Goal: Check status: Check status

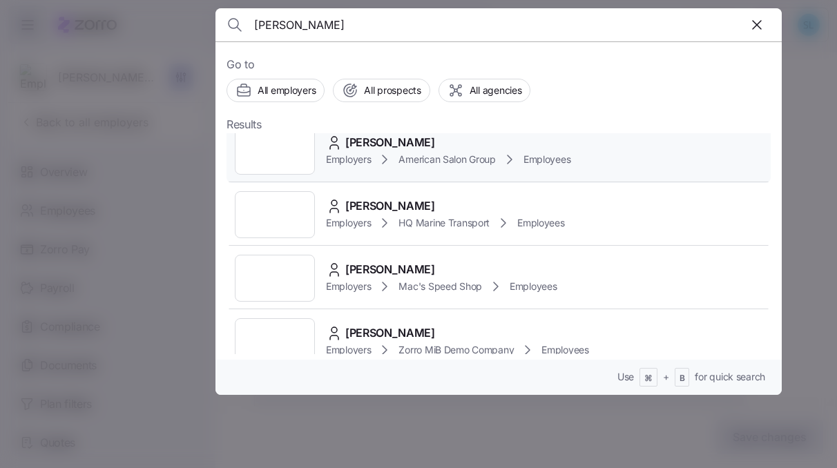
scroll to position [142, 0]
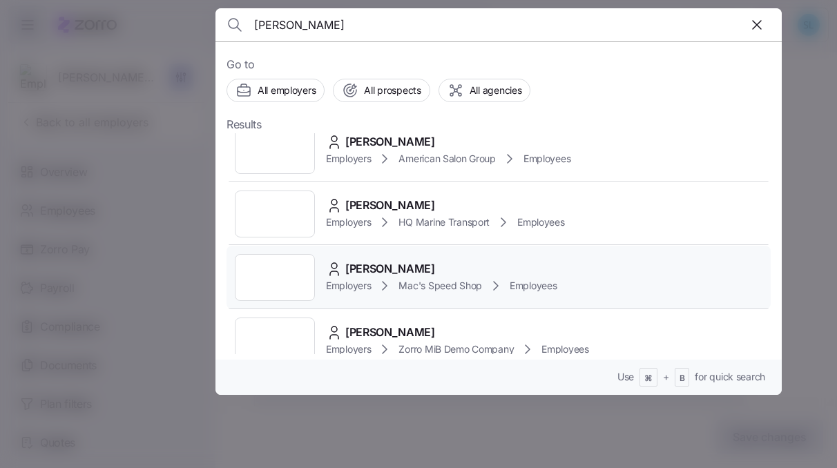
type input "[PERSON_NAME]"
click at [427, 259] on div "[PERSON_NAME] Employers Mac's Speed Shop Employees" at bounding box center [498, 278] width 544 height 64
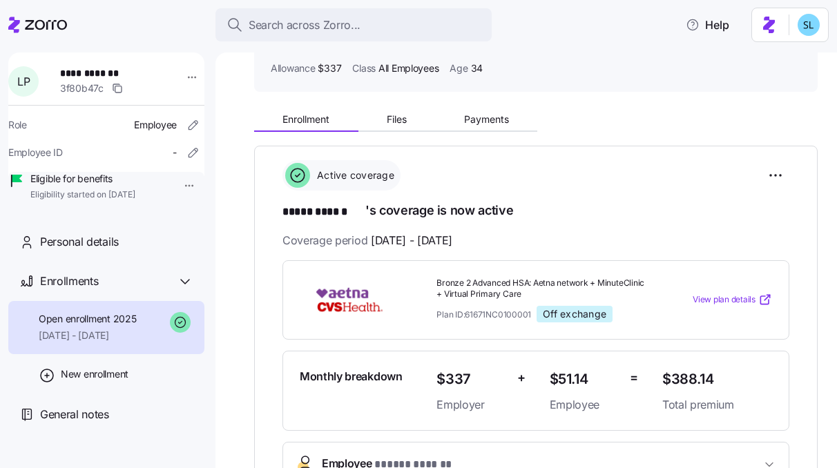
scroll to position [38, 0]
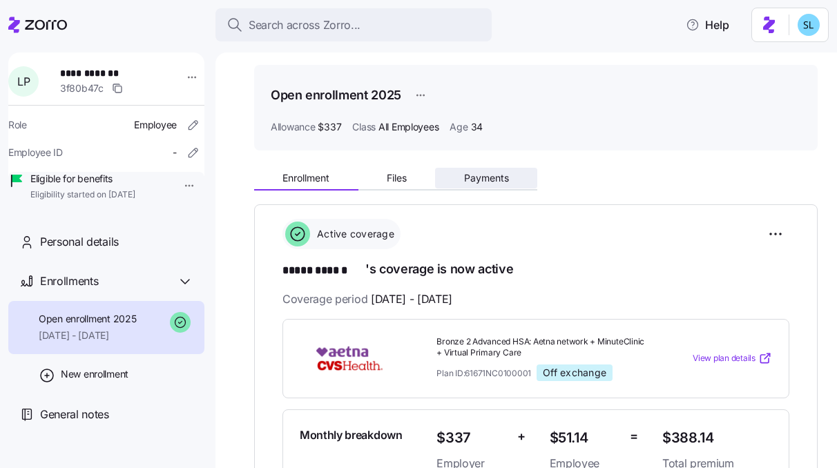
click at [503, 176] on span "Payments" at bounding box center [486, 178] width 45 height 10
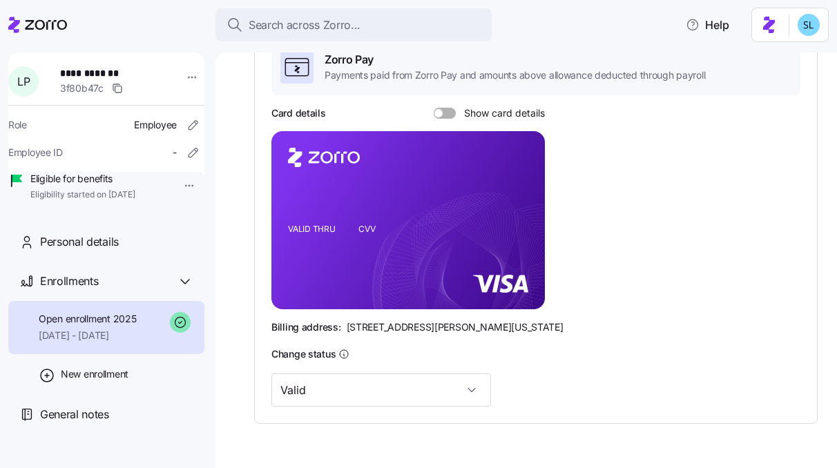
scroll to position [280, 0]
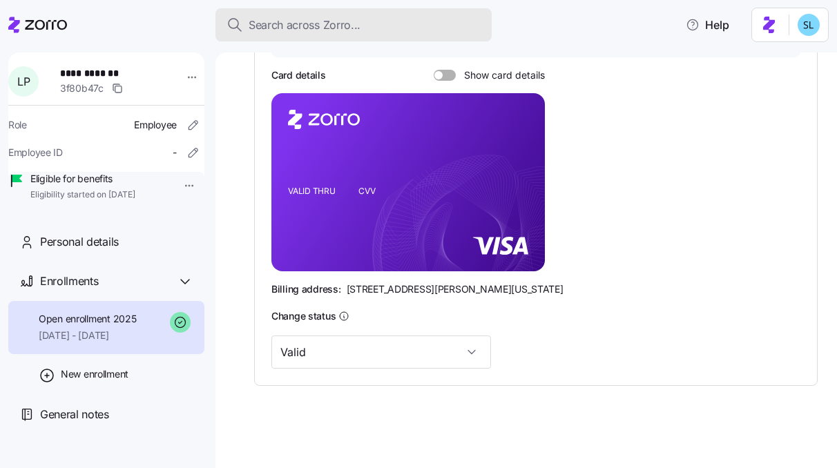
click at [398, 22] on div "Search across Zorro..." at bounding box center [353, 25] width 254 height 17
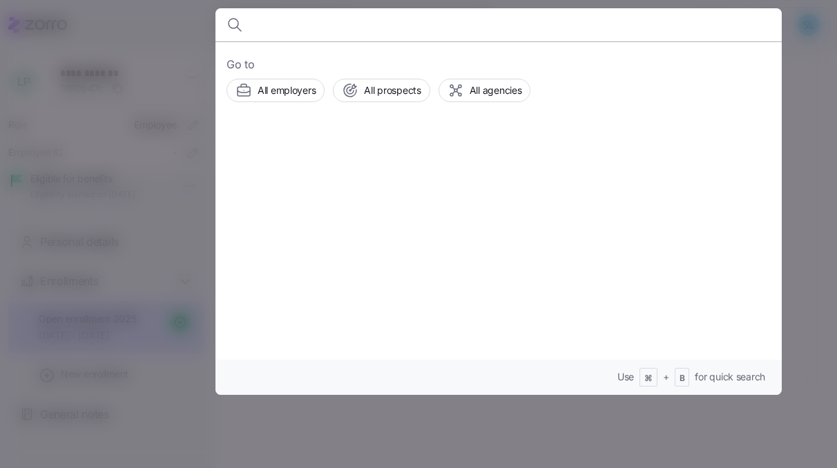
type input "m"
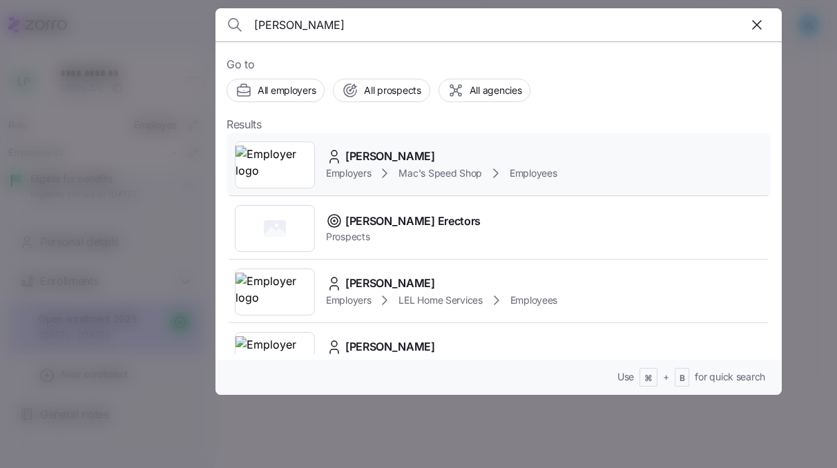
type input "[PERSON_NAME]"
click at [357, 159] on span "[PERSON_NAME]" at bounding box center [390, 156] width 90 height 17
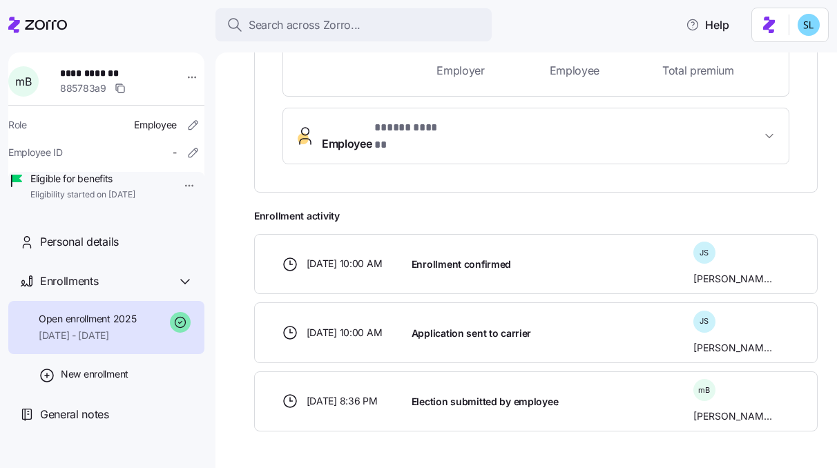
scroll to position [20, 0]
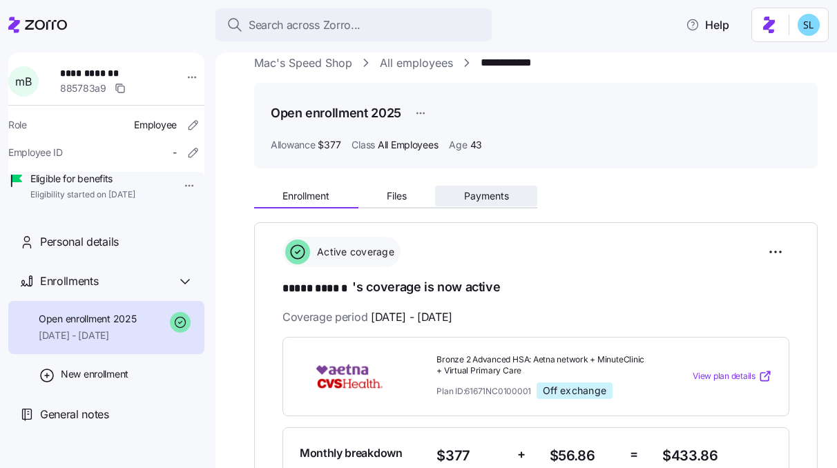
click at [474, 194] on span "Payments" at bounding box center [486, 196] width 45 height 10
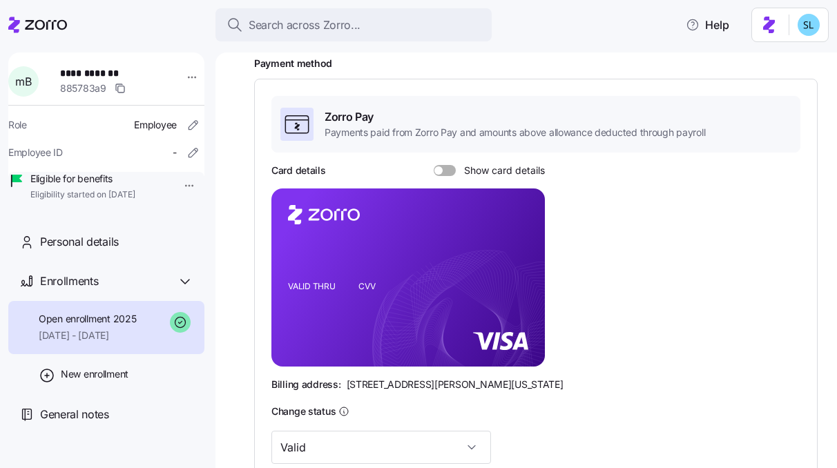
scroll to position [182, 0]
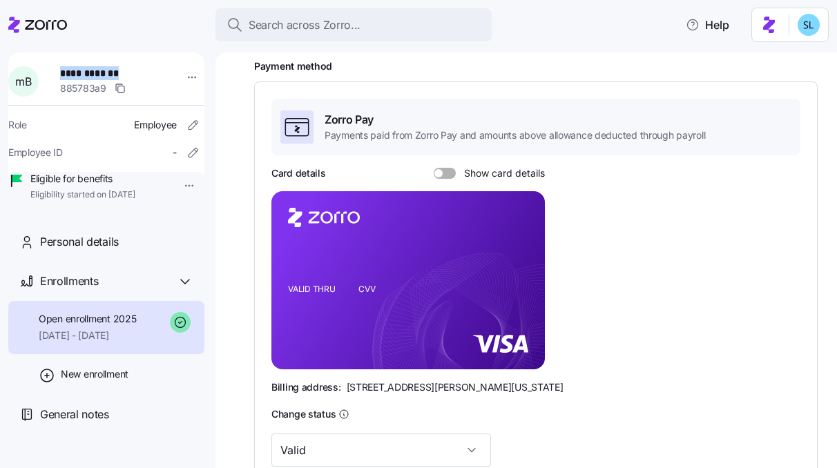
drag, startPoint x: 133, startPoint y: 68, endPoint x: 68, endPoint y: 70, distance: 64.9
click at [68, 70] on span "**********" at bounding box center [108, 73] width 97 height 14
copy span "**********"
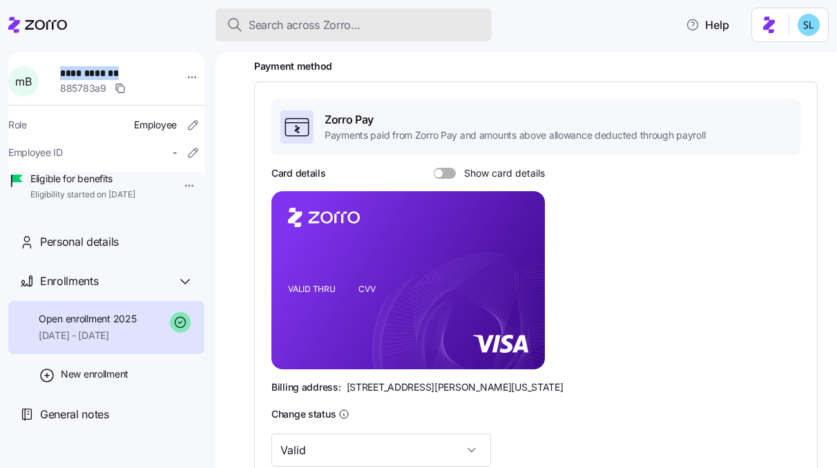
click at [281, 19] on span "Search across Zorro..." at bounding box center [304, 25] width 112 height 17
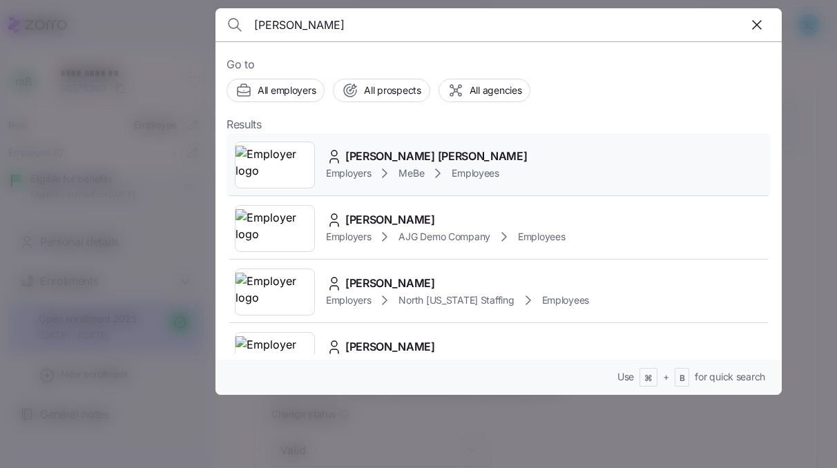
type input "[PERSON_NAME]"
click at [389, 142] on div "[PERSON_NAME] [PERSON_NAME] Employers MeBe Employees" at bounding box center [498, 165] width 544 height 64
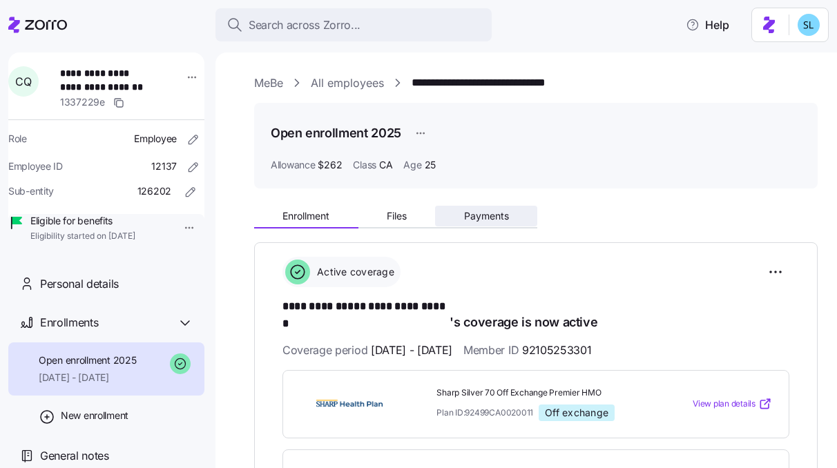
click at [486, 218] on span "Payments" at bounding box center [486, 216] width 45 height 10
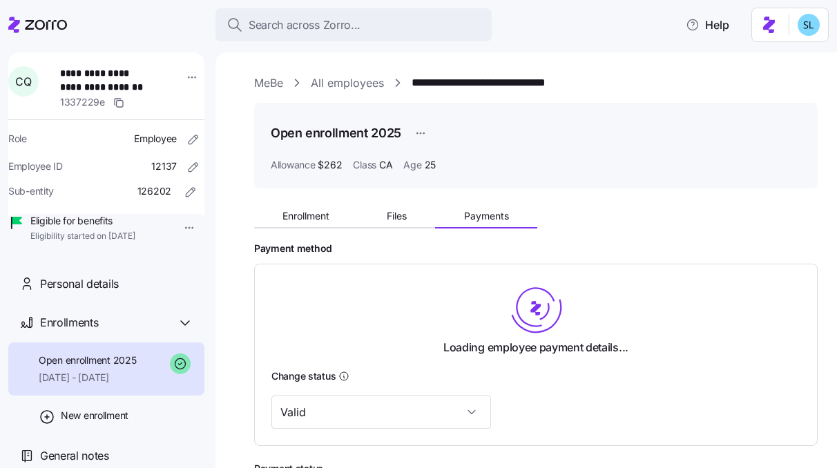
scroll to position [179, 0]
